Goal: Find specific page/section

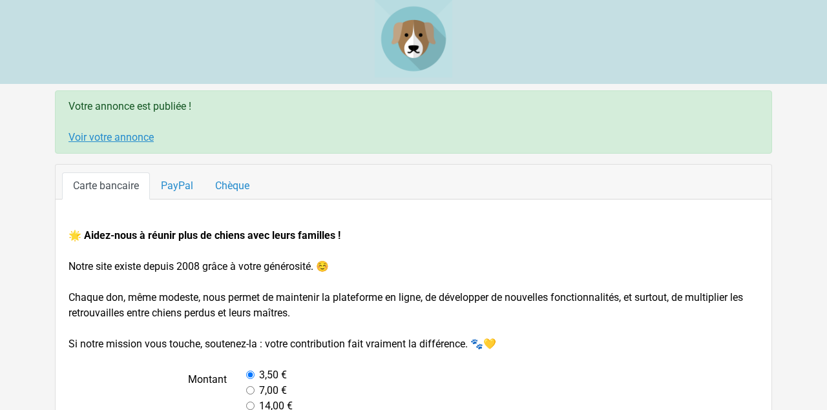
click at [109, 137] on link "Voir votre annonce" at bounding box center [110, 137] width 85 height 12
